Goal: Check status: Check status

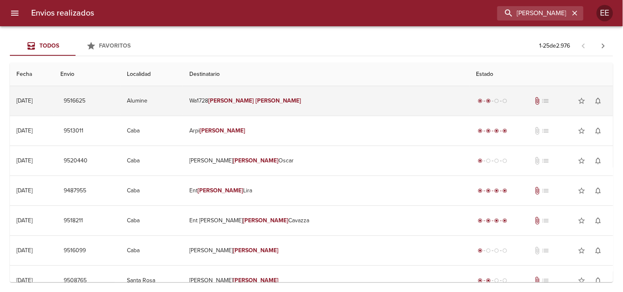
click at [328, 105] on td "Wa1728 [PERSON_NAME]" at bounding box center [326, 101] width 287 height 30
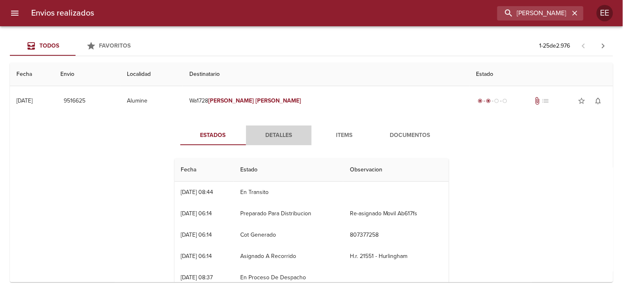
click at [265, 139] on span "Detalles" at bounding box center [279, 135] width 56 height 10
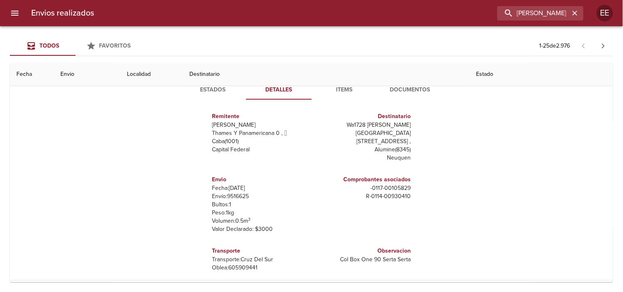
scroll to position [91, 0]
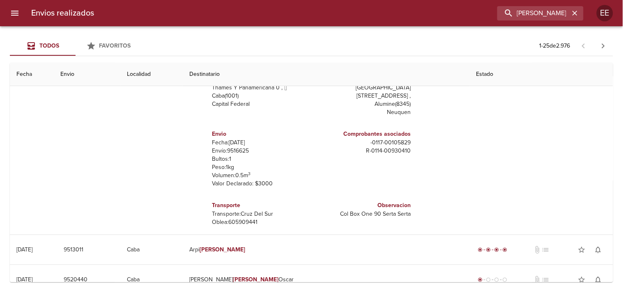
click at [239, 218] on p "[PERSON_NAME]: 605909441" at bounding box center [260, 222] width 96 height 8
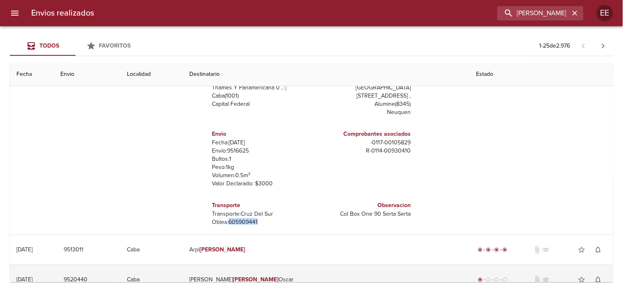
copy p "605909441"
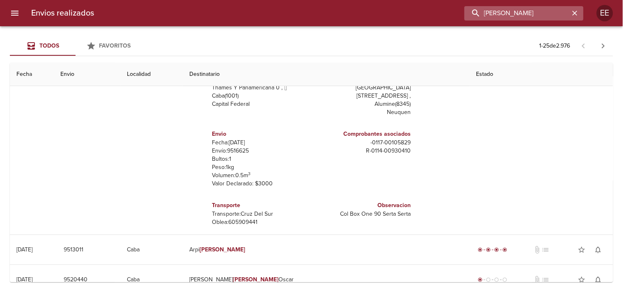
click at [534, 9] on input "[PERSON_NAME]" at bounding box center [516, 13] width 105 height 14
paste input "9502988"
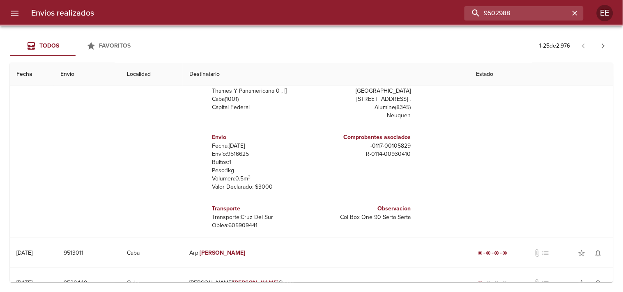
scroll to position [0, 0]
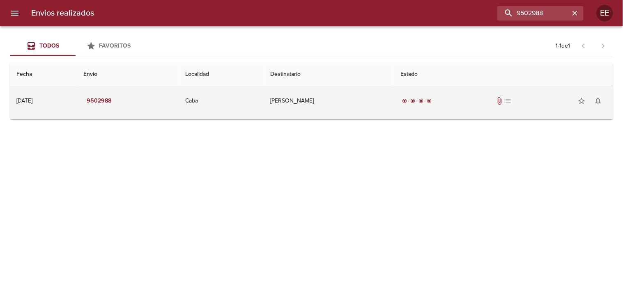
click at [348, 98] on td "[PERSON_NAME]" at bounding box center [329, 101] width 130 height 30
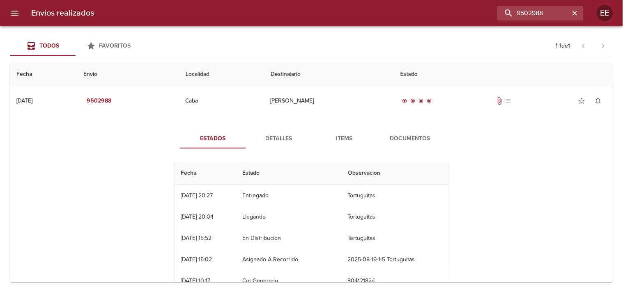
click at [282, 136] on span "Detalles" at bounding box center [279, 139] width 56 height 10
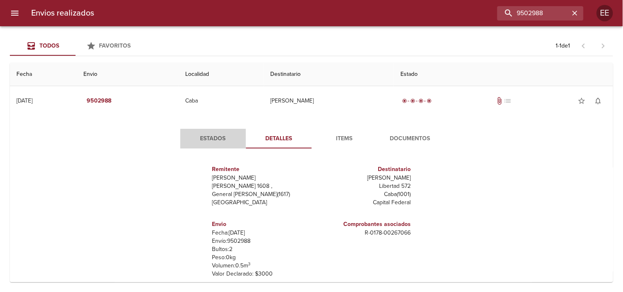
click at [219, 144] on span "Estados" at bounding box center [213, 139] width 56 height 10
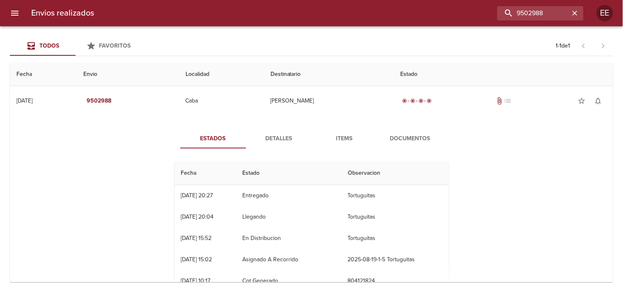
click at [383, 138] on span "Documentos" at bounding box center [410, 139] width 56 height 10
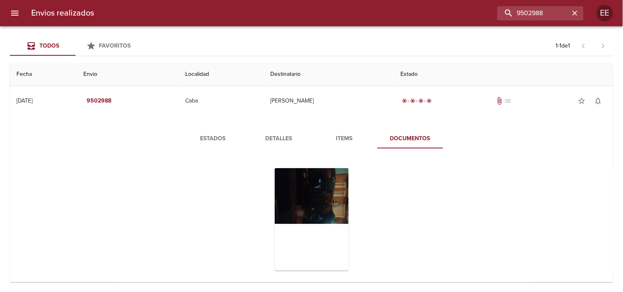
click at [203, 136] on span "Estados" at bounding box center [213, 139] width 56 height 10
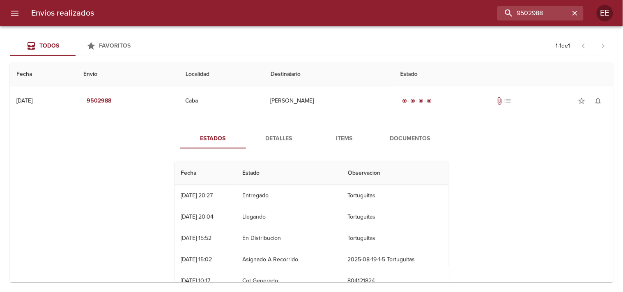
drag, startPoint x: 396, startPoint y: 119, endPoint x: 395, endPoint y: 133, distance: 14.4
click at [395, 119] on div "Estados Detalles Items Documentos Fecha Estado Observacion 19/08 [DATE] 20:27 E…" at bounding box center [311, 224] width 590 height 210
click at [395, 135] on span "Documentos" at bounding box center [410, 139] width 56 height 10
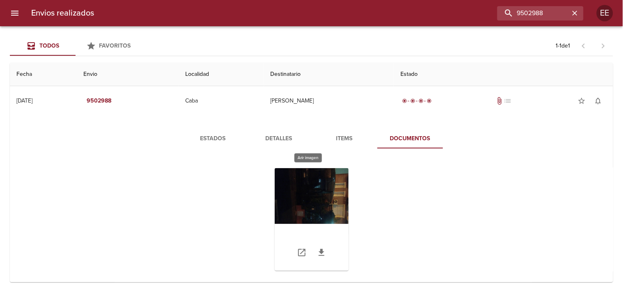
click at [304, 188] on div "Tabla de envíos del cliente" at bounding box center [312, 219] width 74 height 103
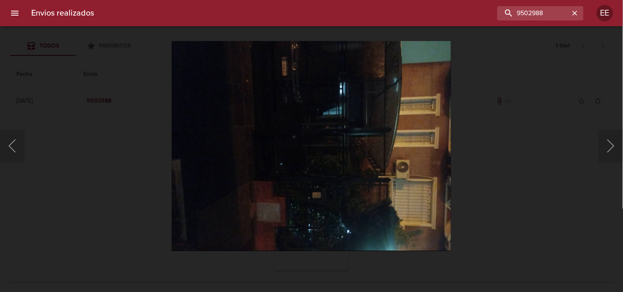
click at [511, 185] on div "Lightbox" at bounding box center [311, 146] width 623 height 292
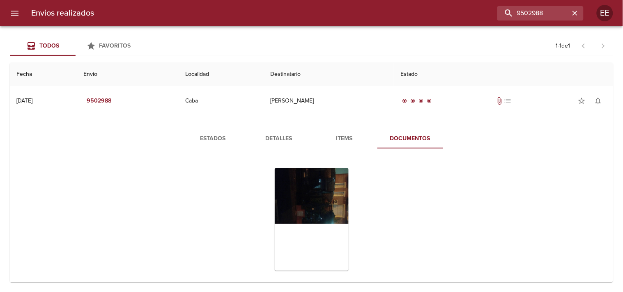
click at [202, 136] on span "Estados" at bounding box center [213, 139] width 56 height 10
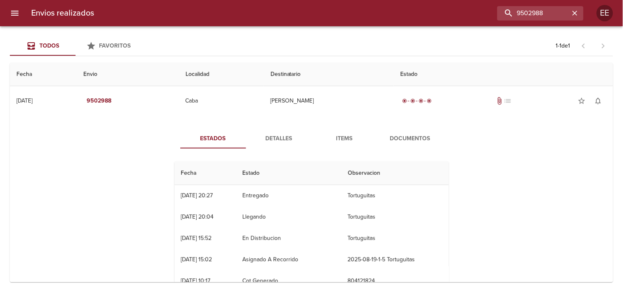
click at [278, 149] on div "Estados Detalles Items Documentos Fecha Estado Observacion 19/08 [DATE] 20:27 E…" at bounding box center [311, 224] width 295 height 190
click at [278, 140] on span "Detalles" at bounding box center [279, 139] width 56 height 10
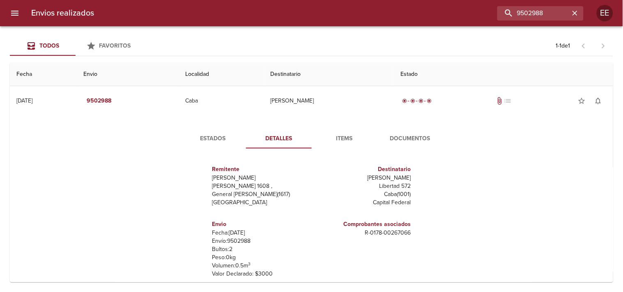
drag, startPoint x: 367, startPoint y: 176, endPoint x: 409, endPoint y: 176, distance: 42.3
click at [409, 176] on div "Destinatario [PERSON_NAME] Libertad 572 Caba ( 1001 ) Capital Federal" at bounding box center [362, 185] width 103 height 55
copy p "[PERSON_NAME]"
click at [365, 140] on span "Items" at bounding box center [344, 139] width 56 height 10
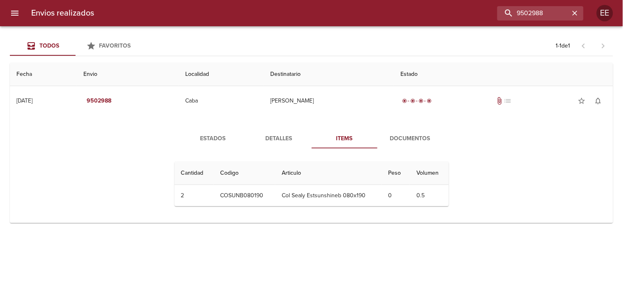
click at [396, 139] on span "Documentos" at bounding box center [410, 139] width 56 height 10
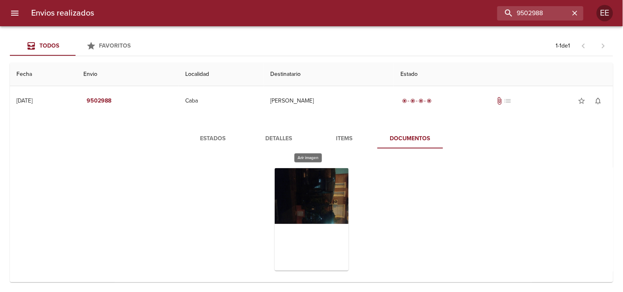
click at [293, 190] on div "Tabla de envíos del cliente" at bounding box center [312, 219] width 74 height 103
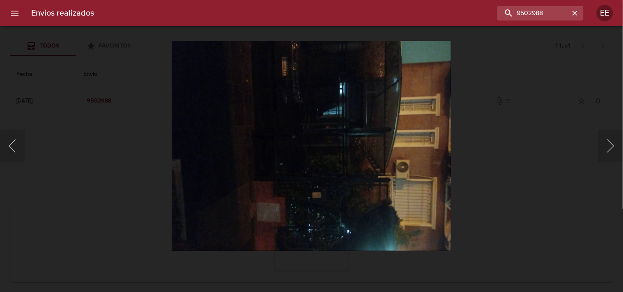
click at [123, 157] on div "Lightbox" at bounding box center [311, 146] width 623 height 292
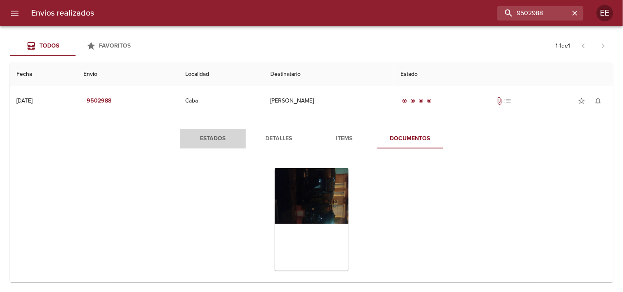
click at [224, 138] on span "Estados" at bounding box center [213, 139] width 56 height 10
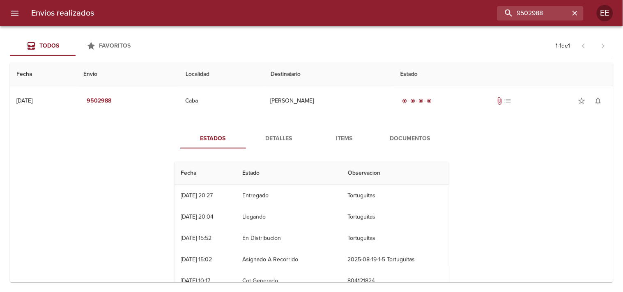
click at [264, 137] on span "Detalles" at bounding box center [279, 139] width 56 height 10
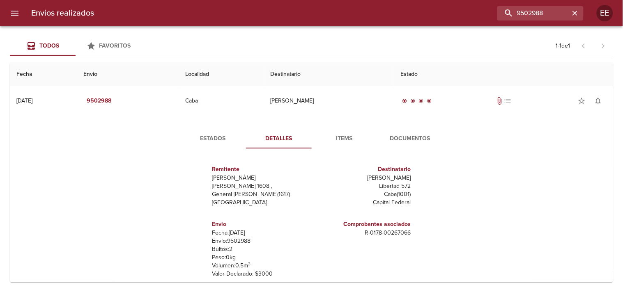
drag, startPoint x: 364, startPoint y: 179, endPoint x: 409, endPoint y: 177, distance: 45.6
click at [409, 177] on div "Destinatario [PERSON_NAME] Libertad 572 Caba ( 1001 ) Capital Federal" at bounding box center [362, 185] width 103 height 55
copy p "[PERSON_NAME]"
drag, startPoint x: 550, startPoint y: 11, endPoint x: 451, endPoint y: 13, distance: 99.7
click at [451, 13] on div "9502988" at bounding box center [342, 13] width 483 height 14
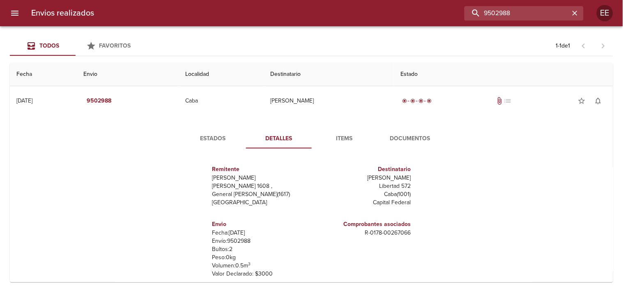
paste input "23475"
type input "9523475"
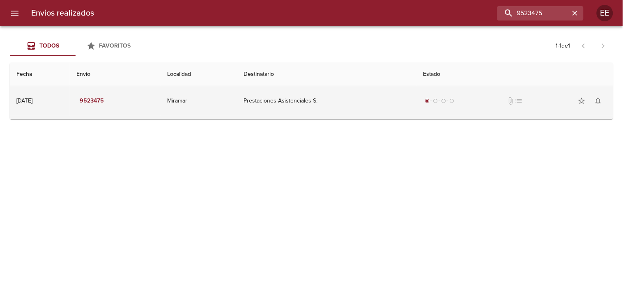
click at [281, 103] on td "Prestaciones Asistenciales S." at bounding box center [326, 101] width 179 height 30
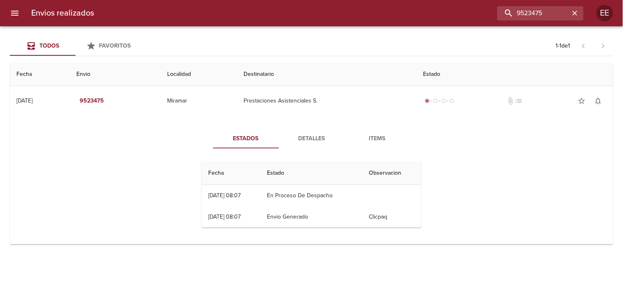
click at [318, 135] on span "Detalles" at bounding box center [312, 139] width 56 height 10
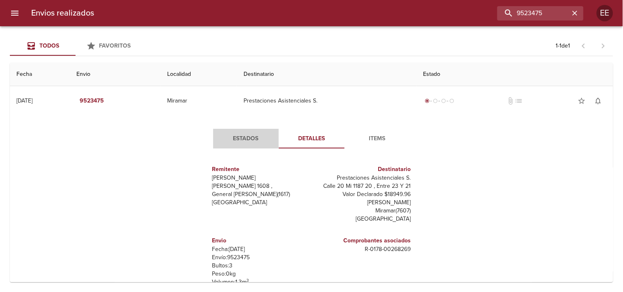
click at [250, 144] on span "Estados" at bounding box center [246, 139] width 56 height 10
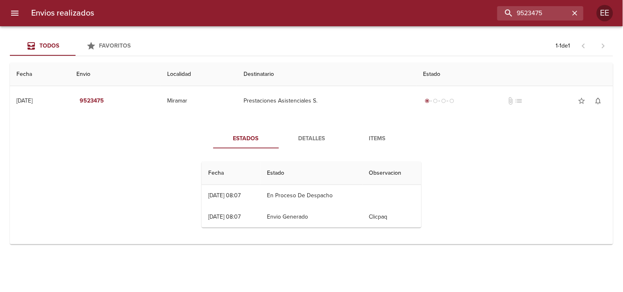
click at [306, 142] on span "Detalles" at bounding box center [312, 139] width 56 height 10
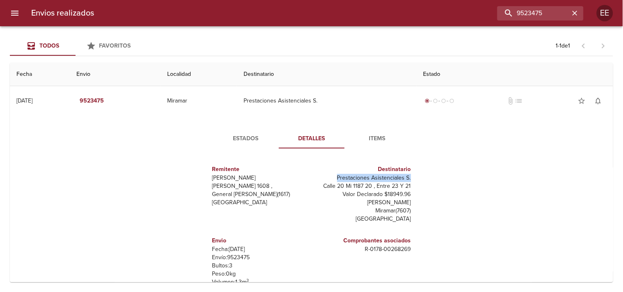
drag, startPoint x: 330, startPoint y: 178, endPoint x: 396, endPoint y: 183, distance: 65.5
click at [408, 178] on div "Remitente [PERSON_NAME] [PERSON_NAME][STREET_ADDRESS][PERSON_NAME] Destinatario…" at bounding box center [311, 237] width 226 height 164
copy p "Prestaciones Asistenciales S."
click at [237, 258] on p "Envío: 9523475" at bounding box center [260, 258] width 96 height 8
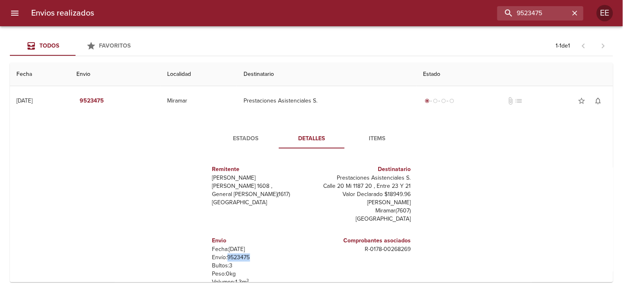
copy p "9523475"
click at [255, 147] on button "Estados" at bounding box center [246, 139] width 66 height 20
